Goal: Navigation & Orientation: Go to known website

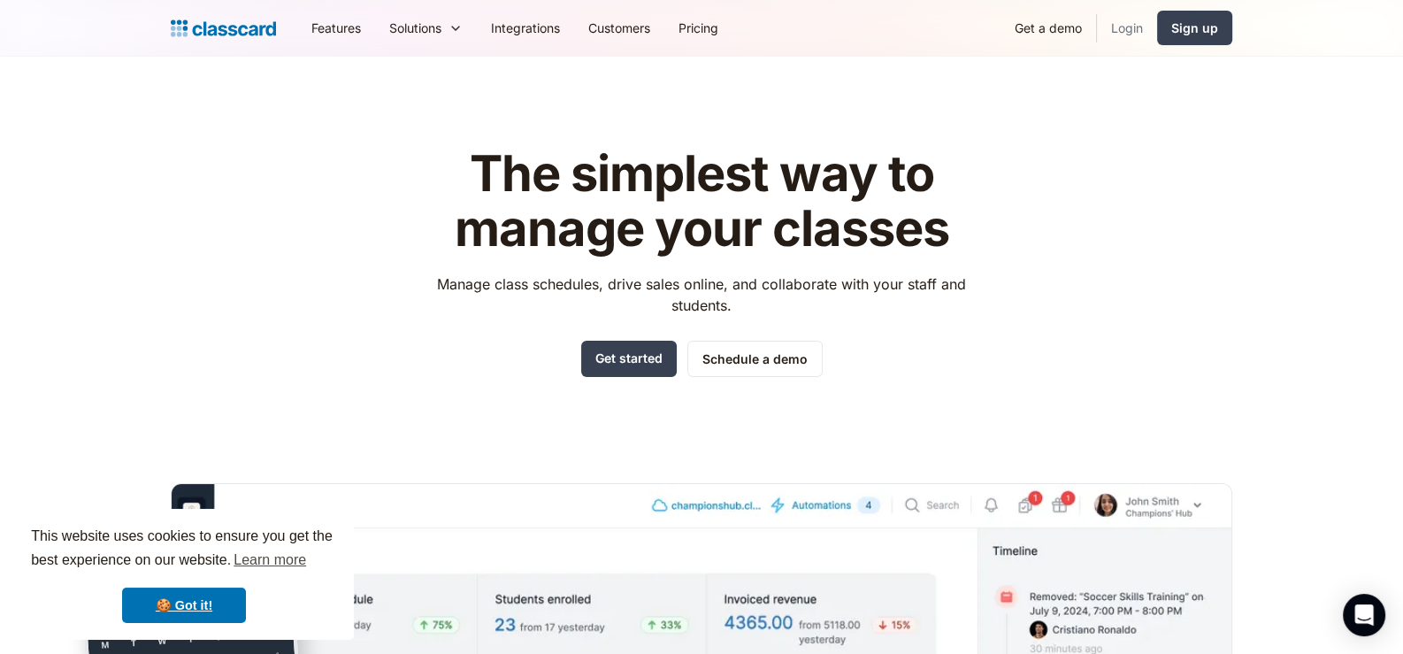
click at [1115, 22] on link "Login" at bounding box center [1127, 28] width 60 height 40
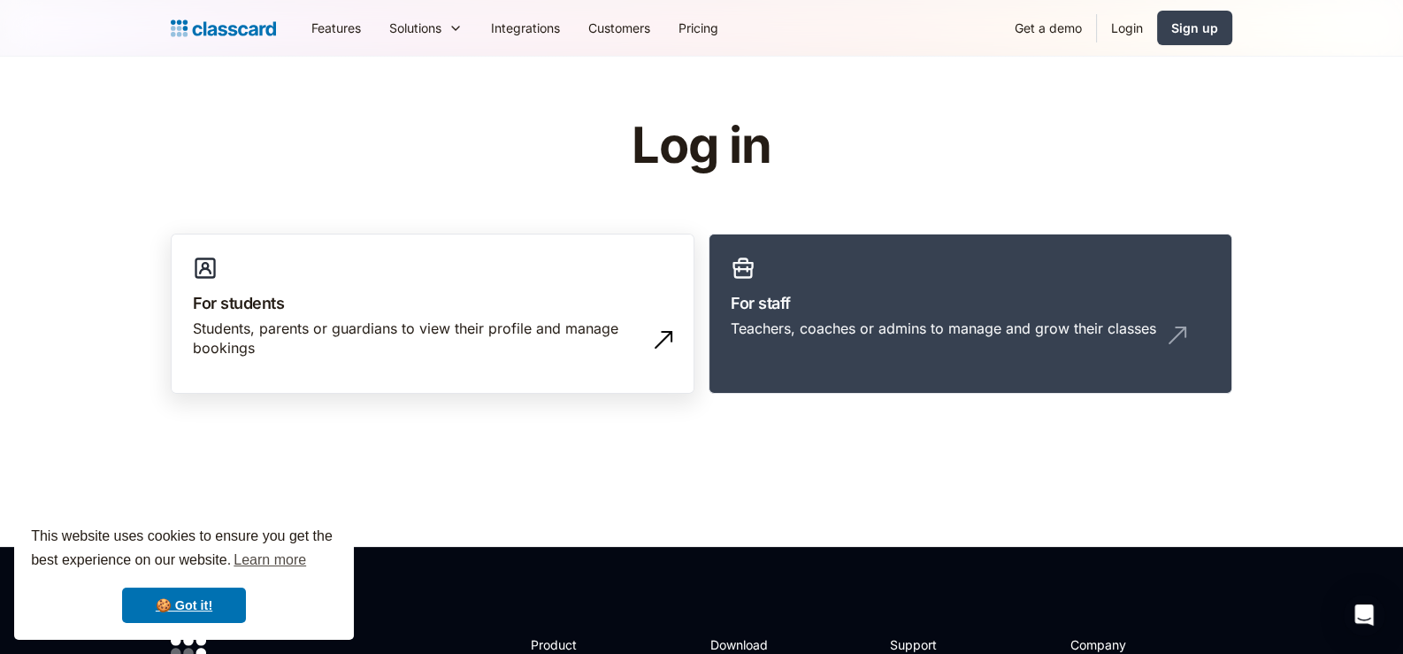
click at [213, 251] on link "For students Students, parents or guardians to view their profile and manage bo…" at bounding box center [433, 313] width 524 height 161
